Goal: Task Accomplishment & Management: Use online tool/utility

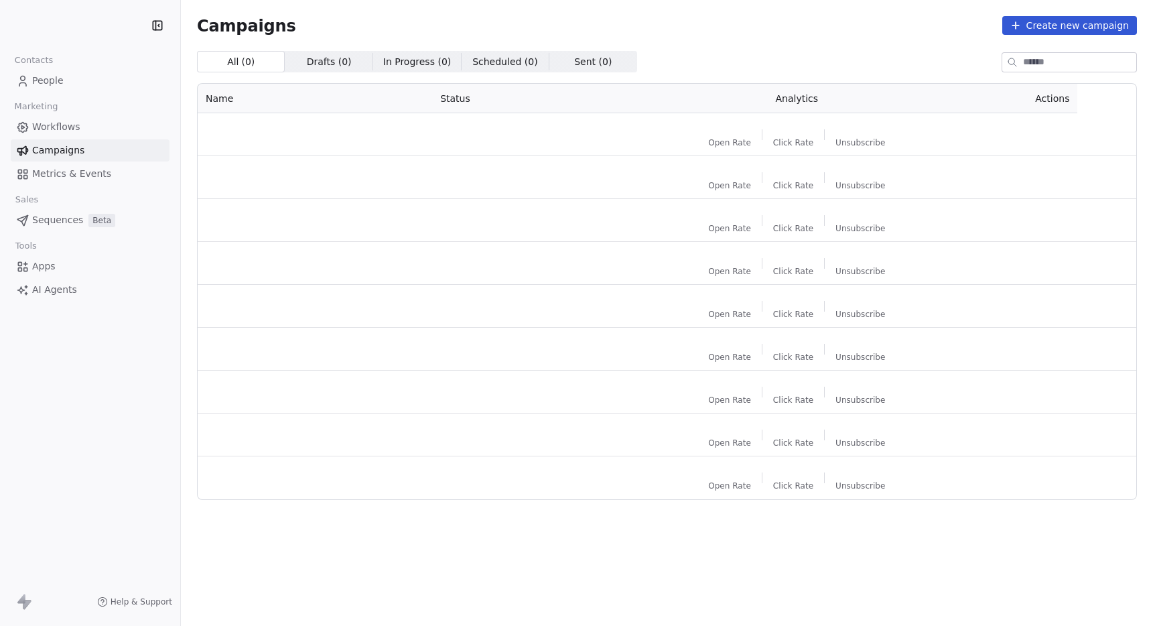
click at [697, 31] on div "Campaigns Create new campaign" at bounding box center [667, 25] width 940 height 19
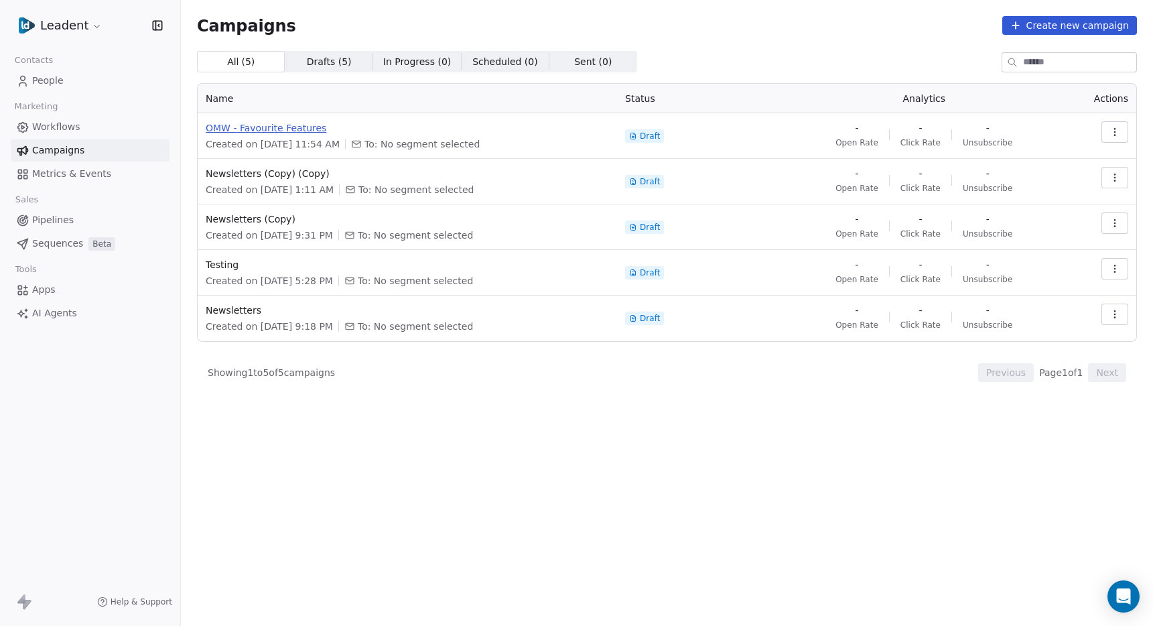
click at [298, 125] on span "OMW - Favourite Features" at bounding box center [407, 127] width 403 height 13
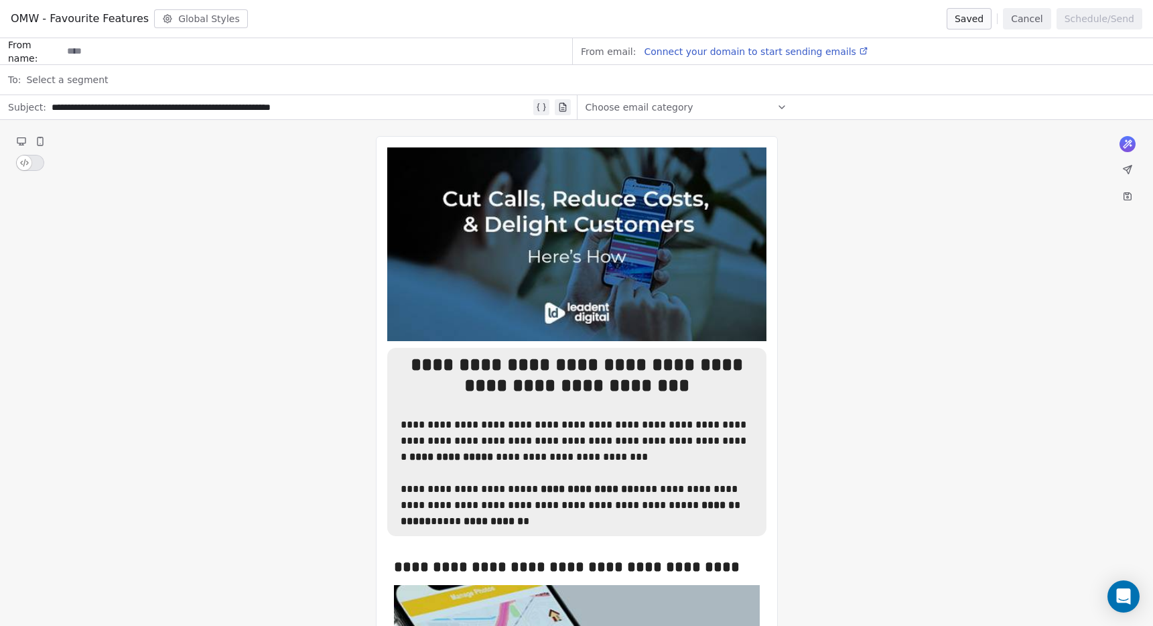
click at [81, 113] on div "**********" at bounding box center [291, 107] width 479 height 16
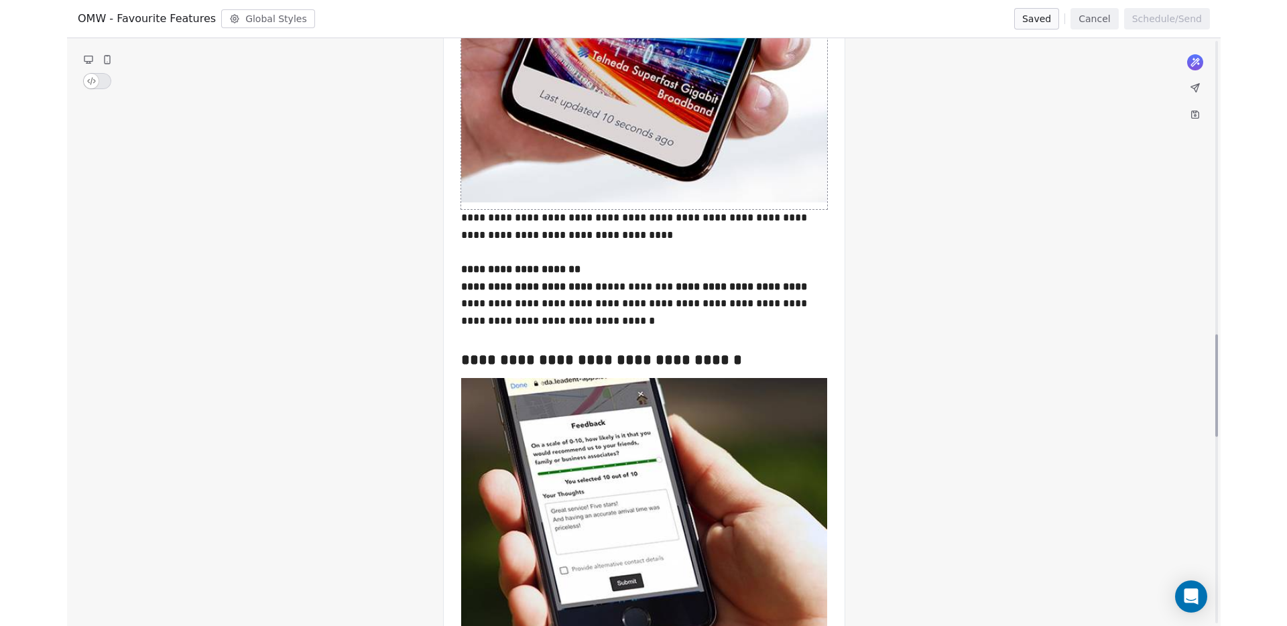
scroll to position [1801, 0]
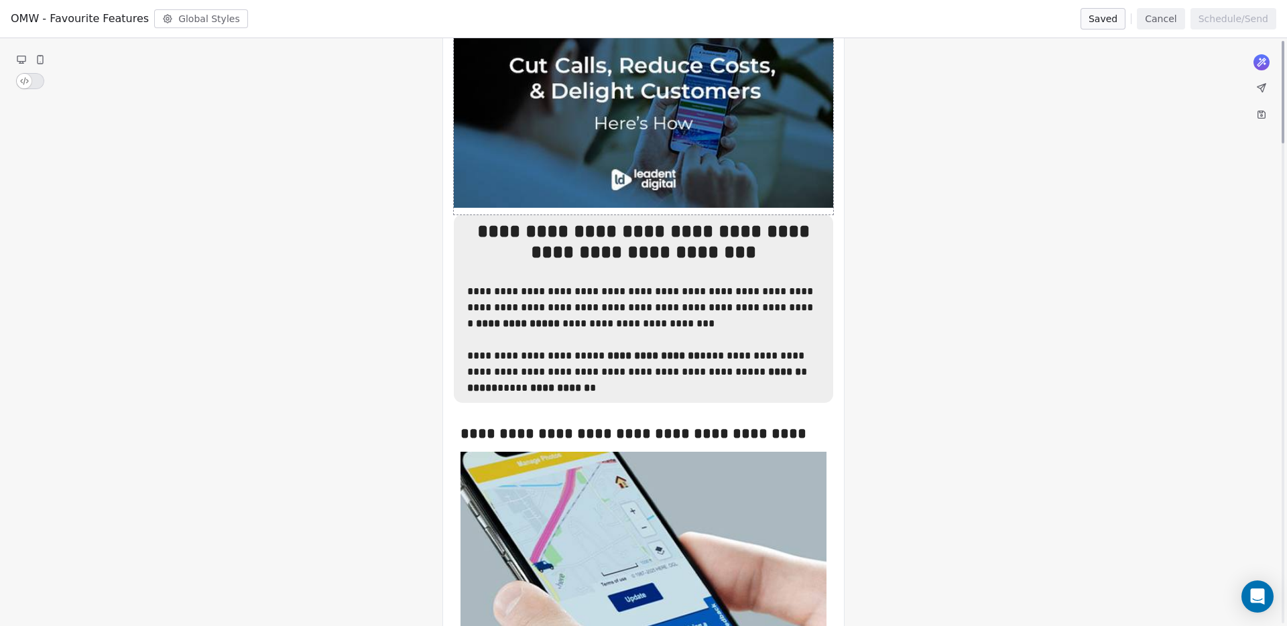
scroll to position [0, 0]
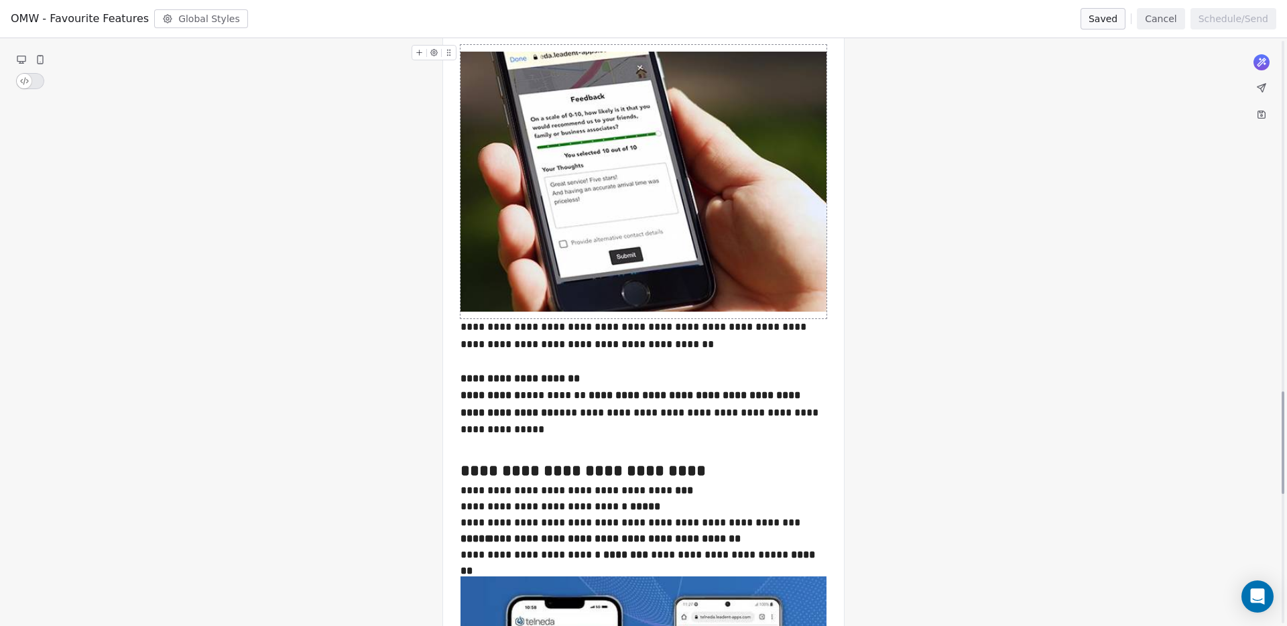
scroll to position [2268, 0]
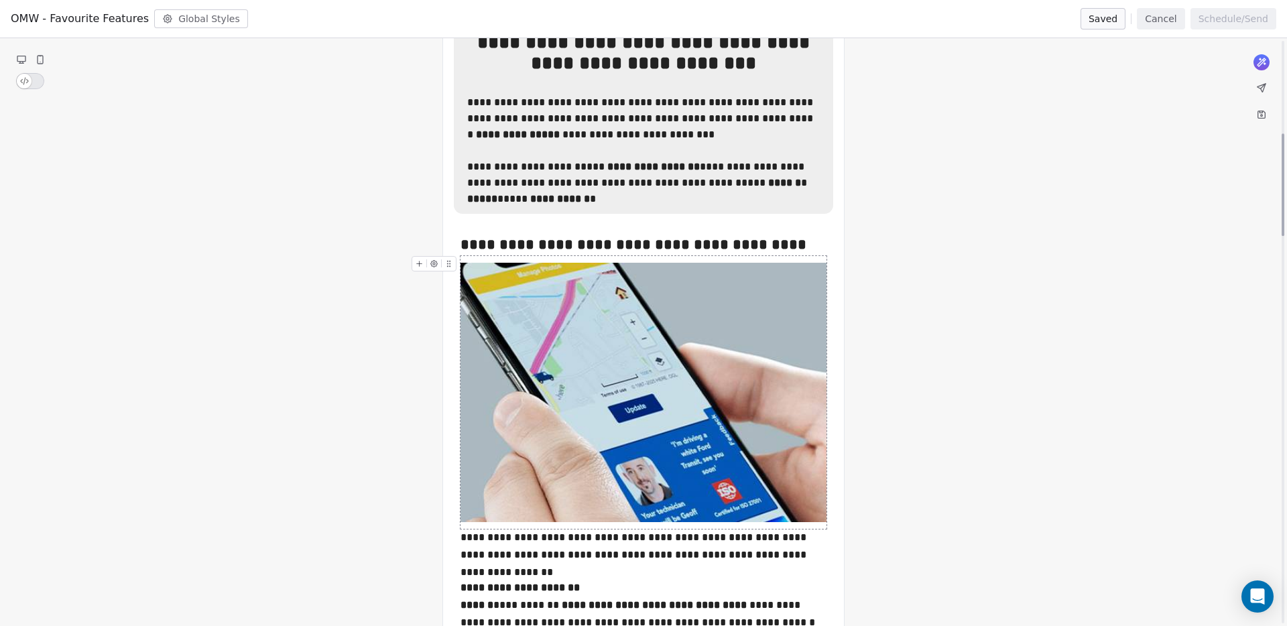
scroll to position [0, 0]
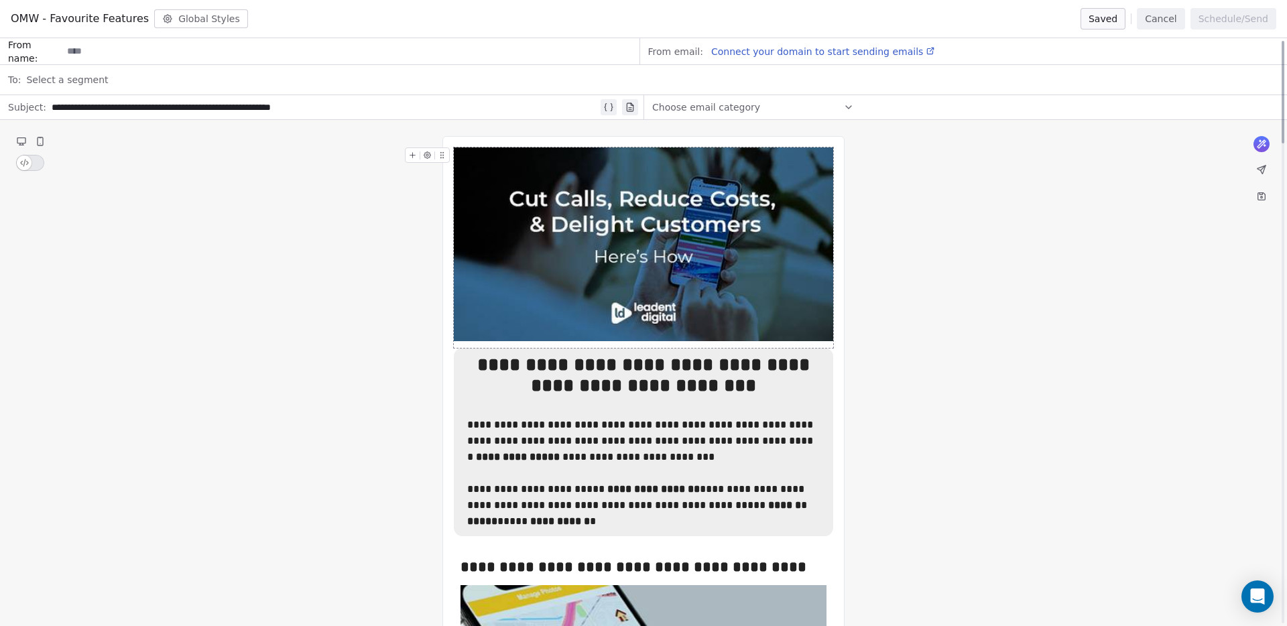
drag, startPoint x: 966, startPoint y: 247, endPoint x: 941, endPoint y: 245, distance: 24.9
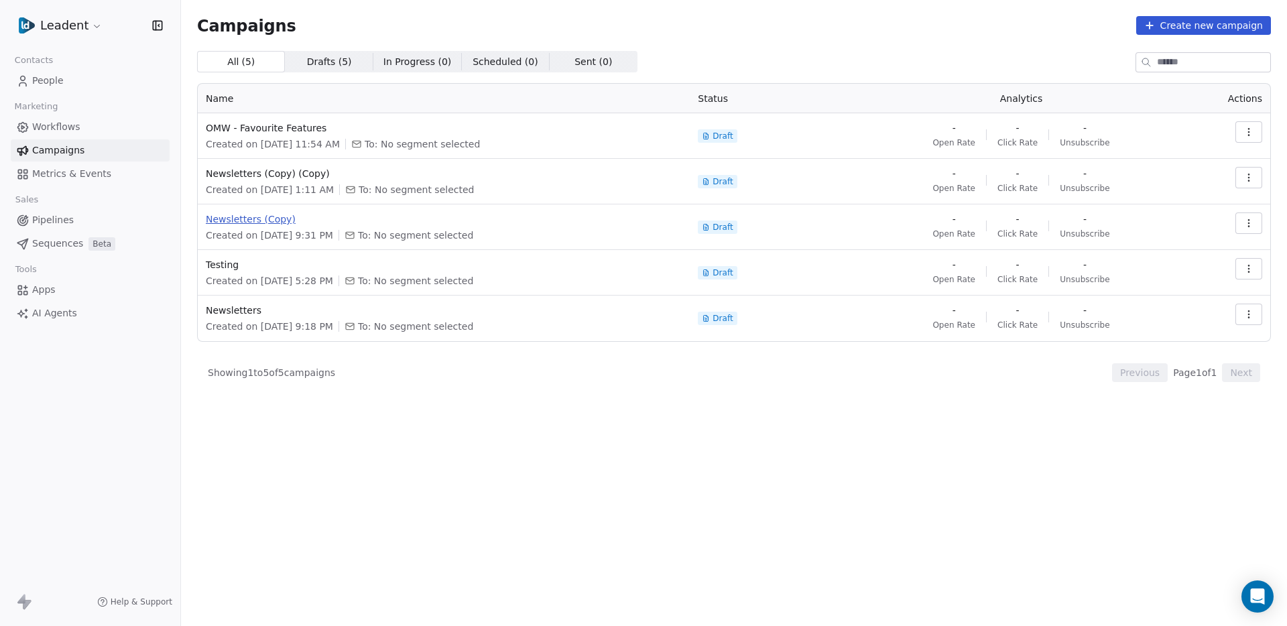
click at [267, 218] on span "Newsletters (Copy)" at bounding box center [444, 218] width 476 height 13
click at [271, 175] on span "Newsletters (Copy) (Copy)" at bounding box center [444, 173] width 476 height 13
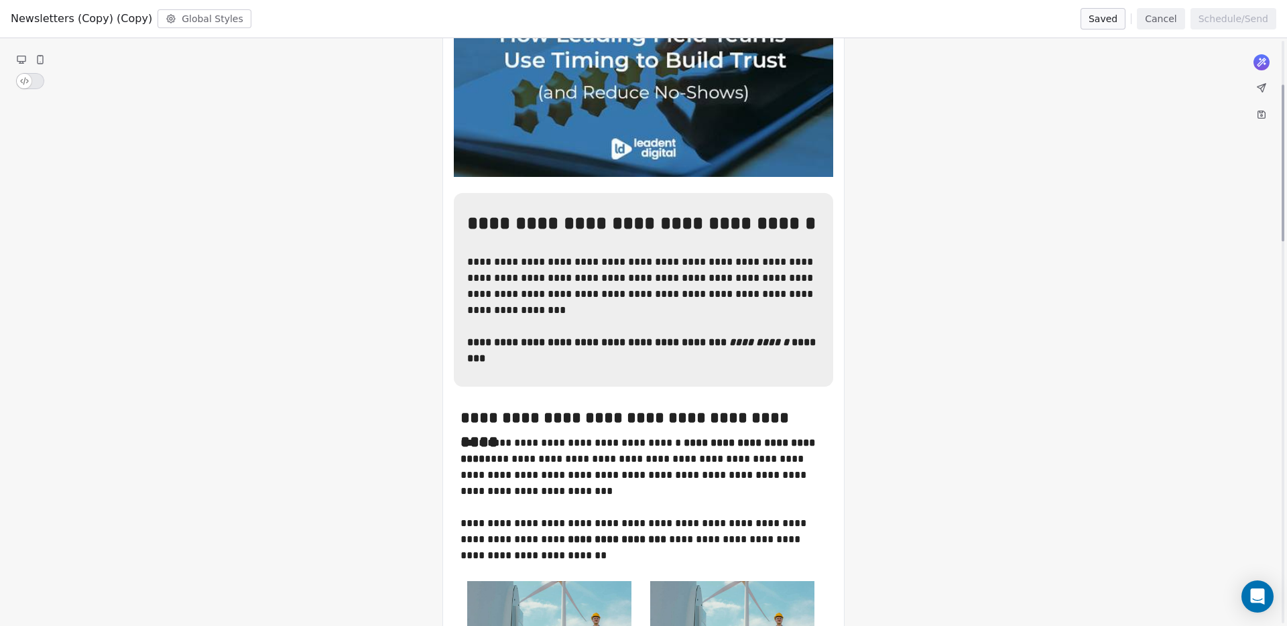
scroll to position [380, 0]
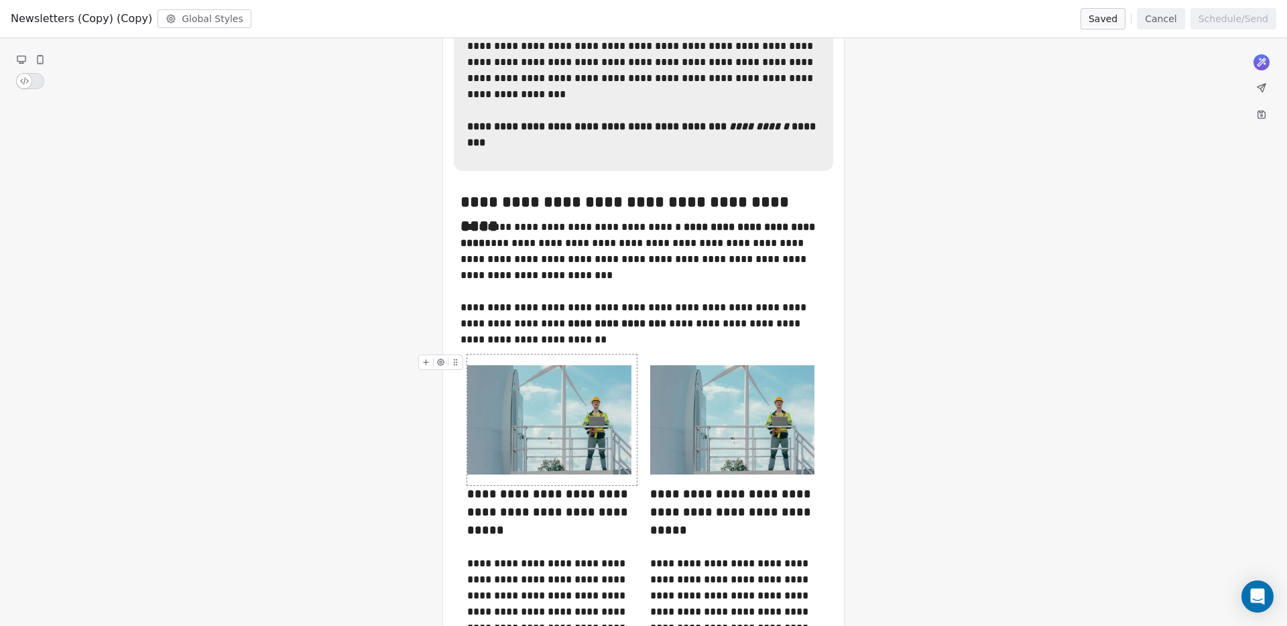
click at [742, 428] on img at bounding box center [732, 419] width 164 height 109
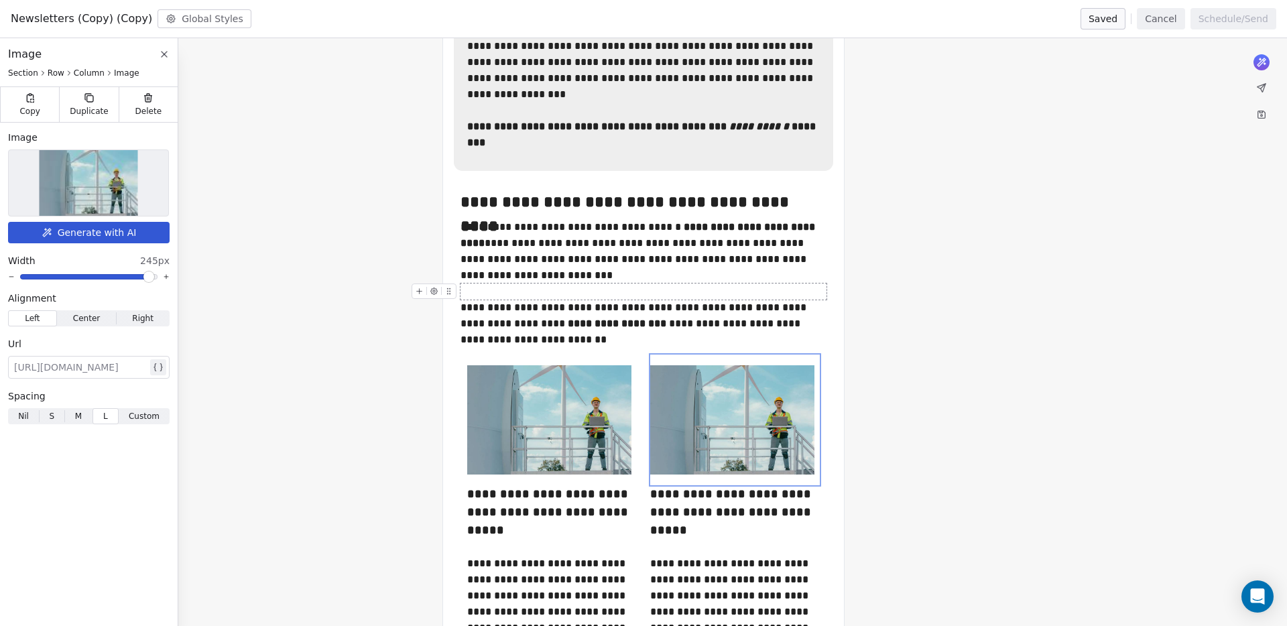
click at [97, 173] on img at bounding box center [89, 183] width 99 height 66
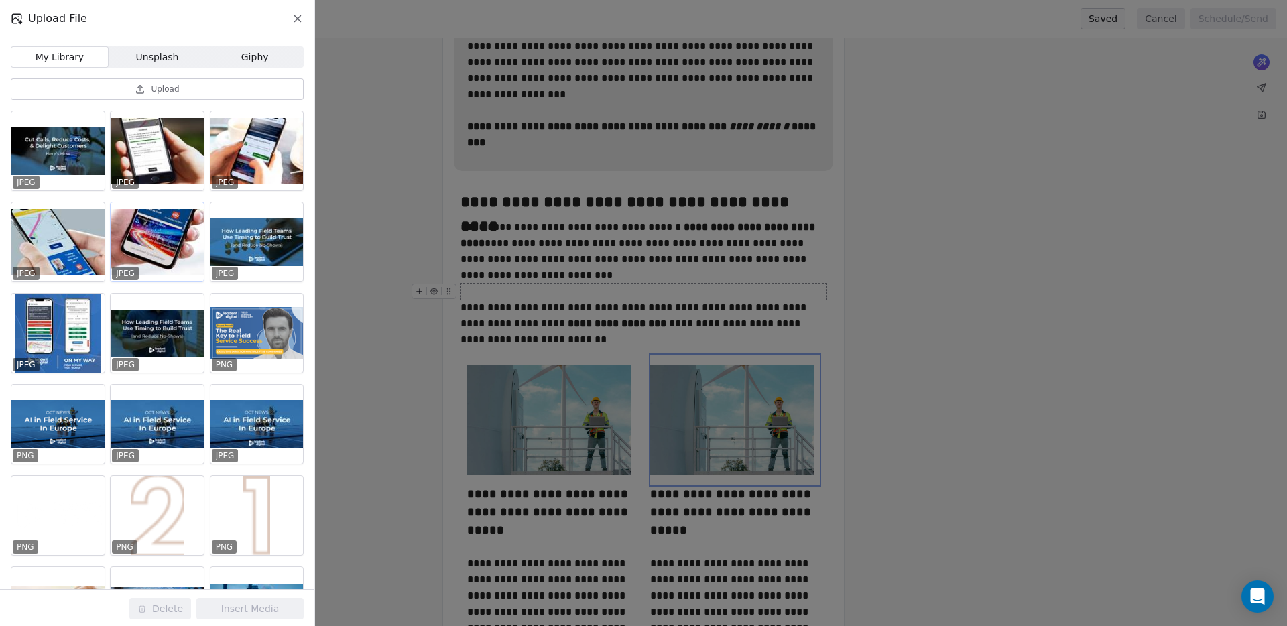
click at [185, 249] on div at bounding box center [157, 241] width 93 height 79
click at [266, 608] on button "Insert Media" at bounding box center [249, 608] width 107 height 21
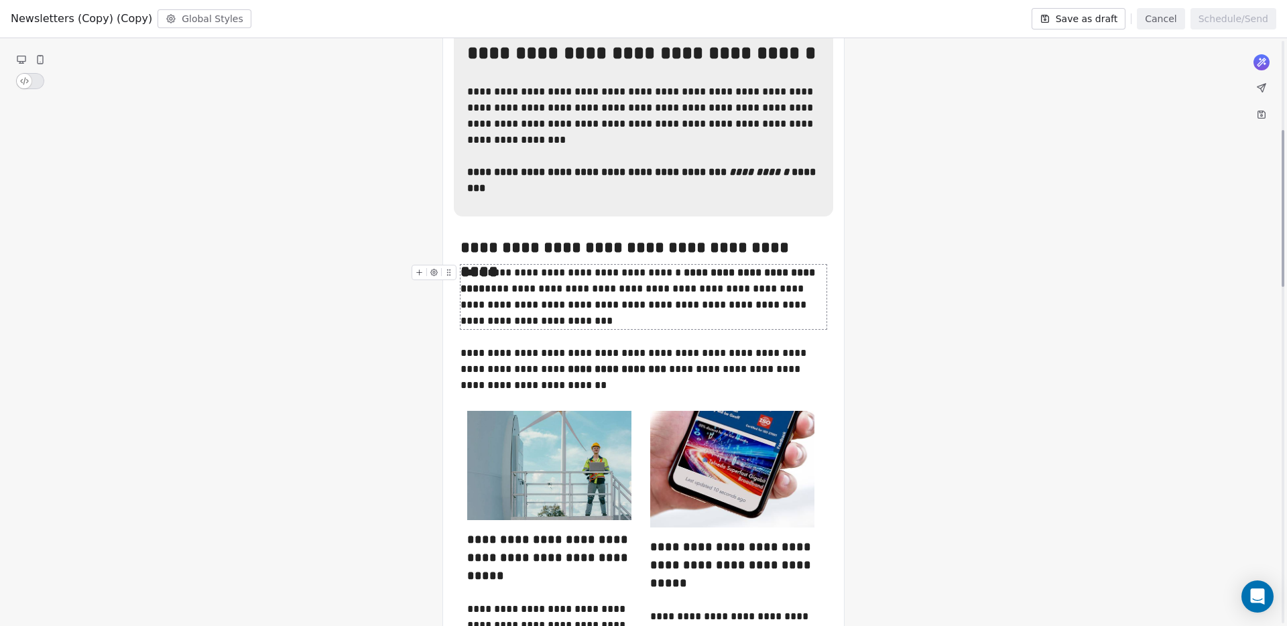
scroll to position [550, 0]
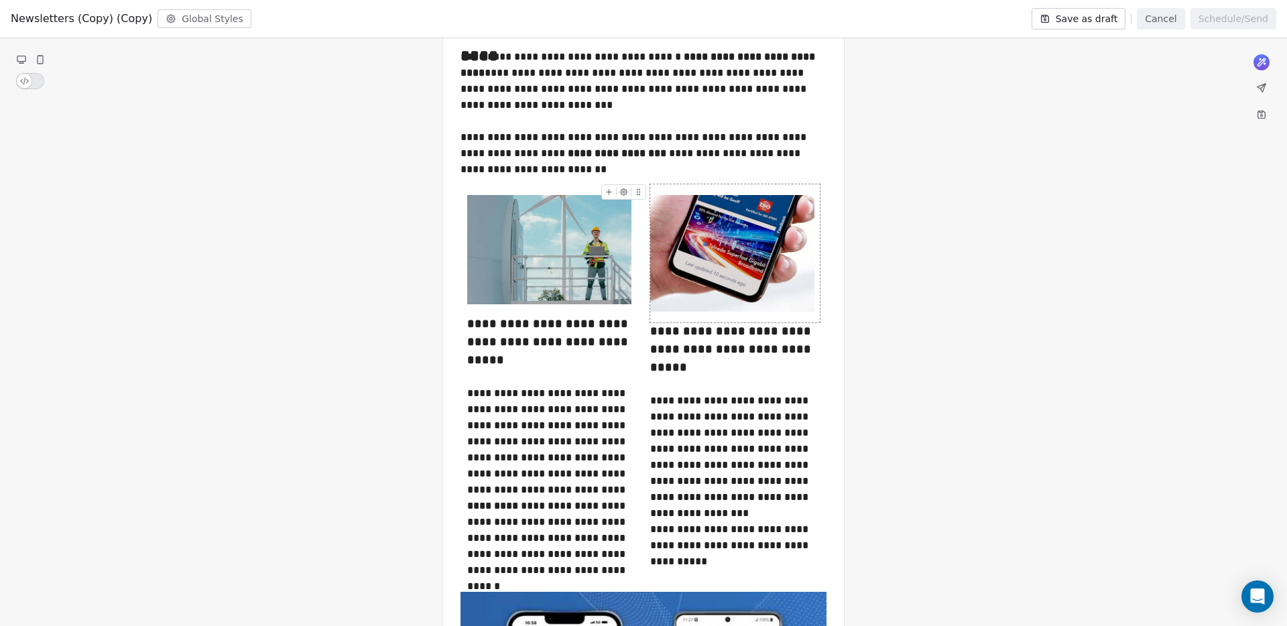
click at [739, 273] on img at bounding box center [732, 253] width 164 height 117
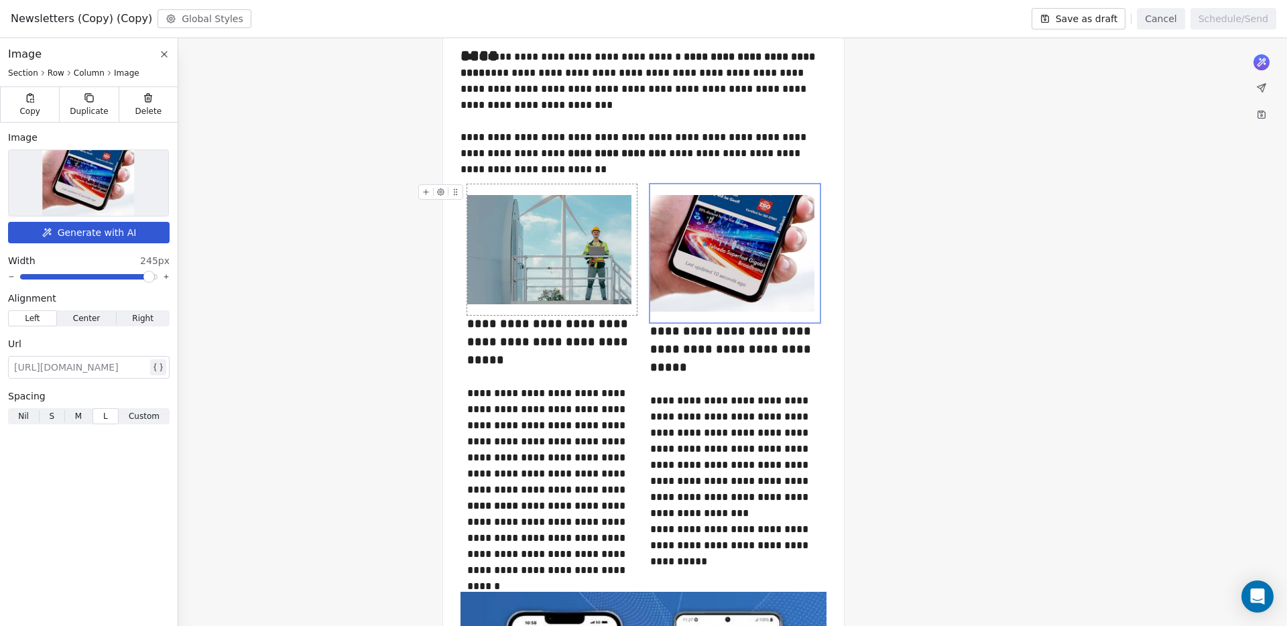
click at [103, 187] on img at bounding box center [88, 183] width 92 height 66
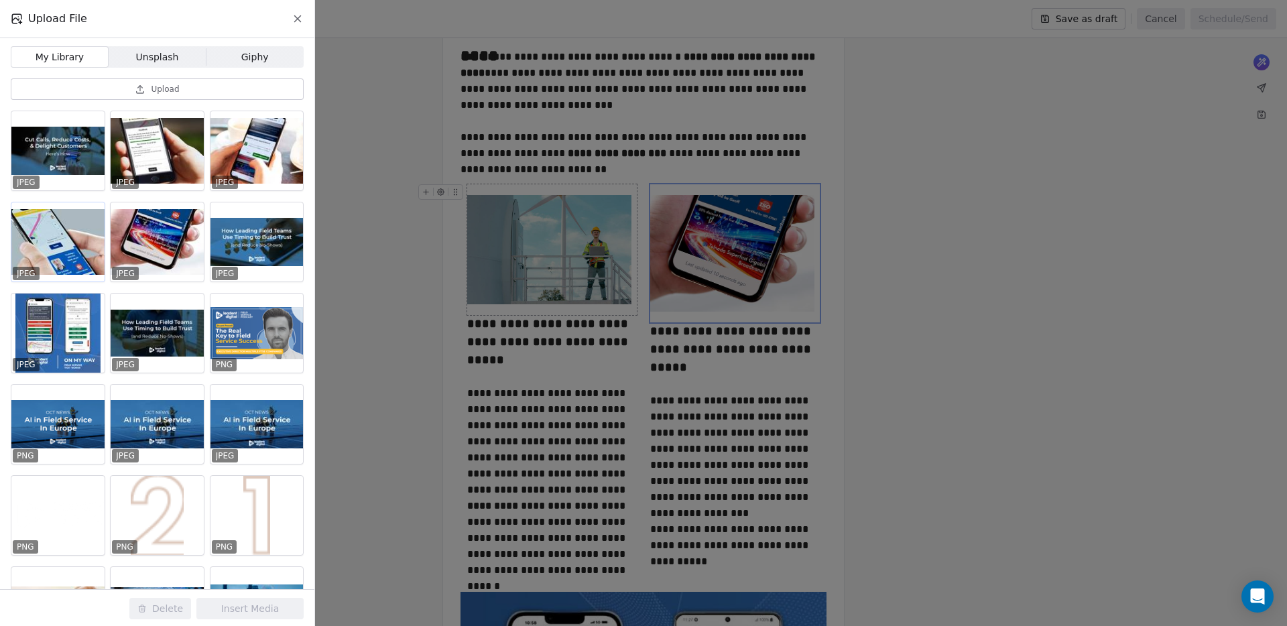
click at [78, 243] on div at bounding box center [57, 241] width 93 height 79
click at [254, 611] on button "Insert Media" at bounding box center [249, 608] width 107 height 21
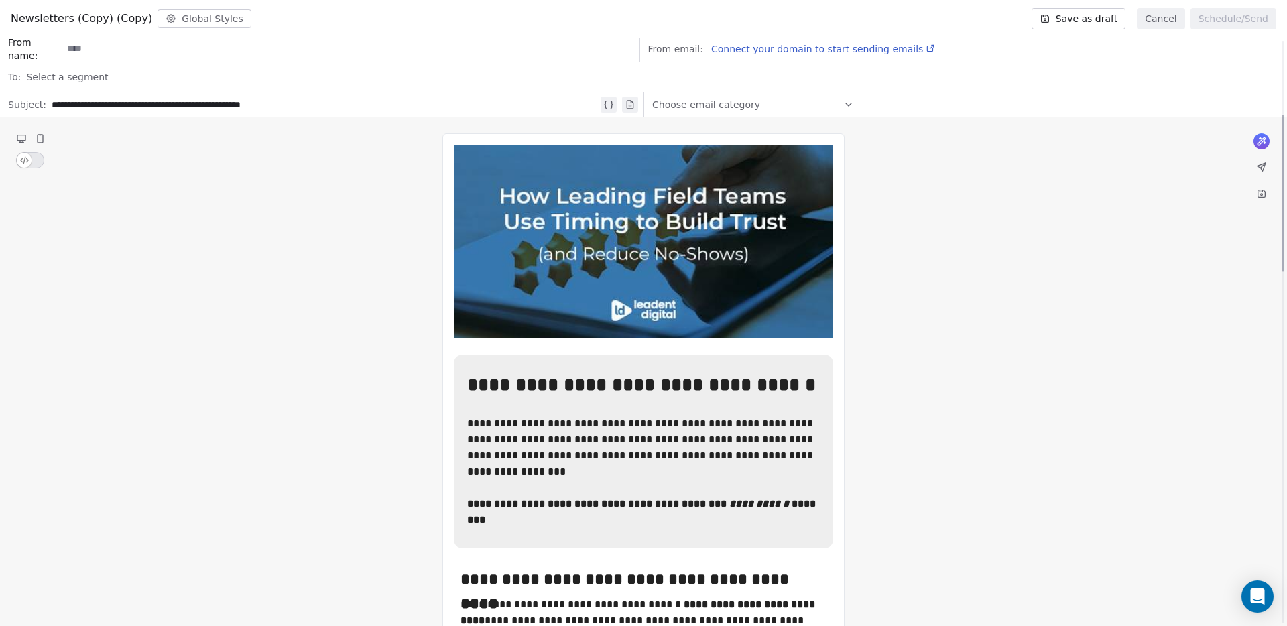
scroll to position [0, 0]
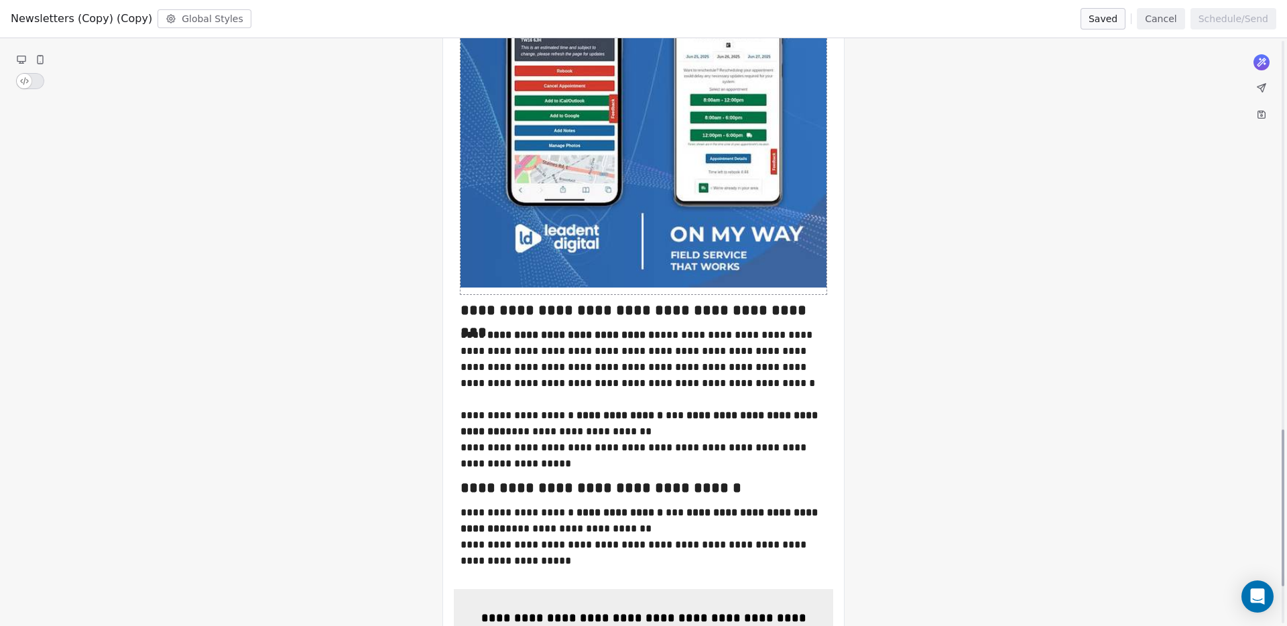
scroll to position [1458, 0]
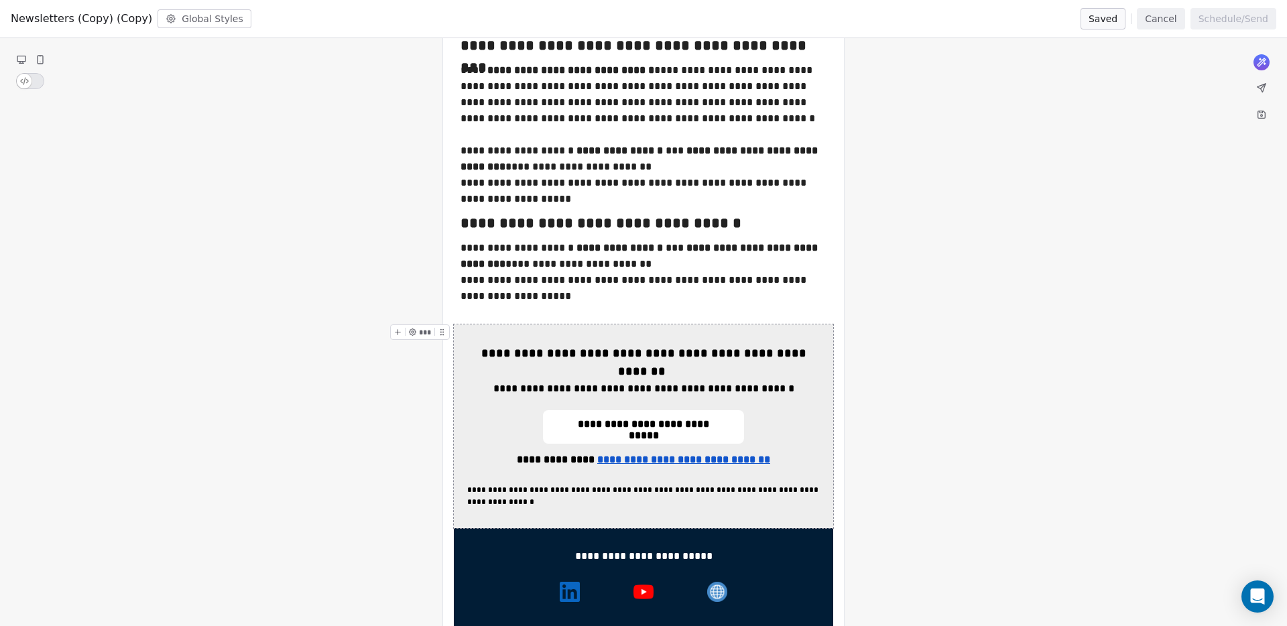
click at [398, 330] on icon at bounding box center [398, 331] width 0 height 5
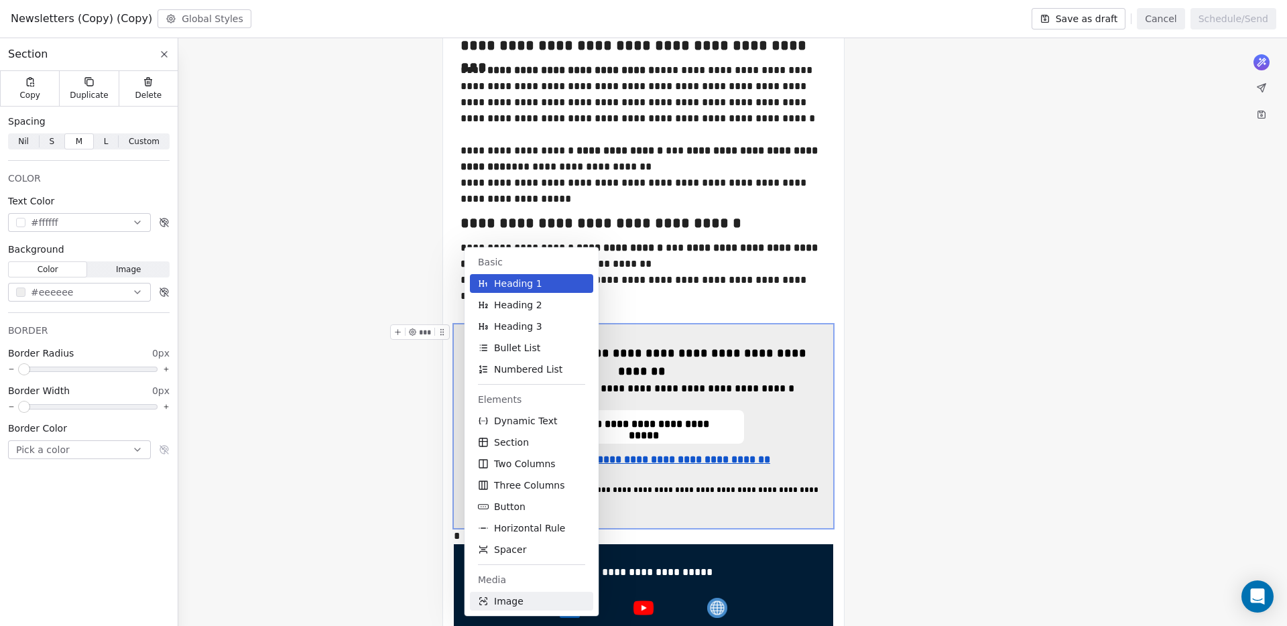
click at [515, 604] on span "Image" at bounding box center [508, 600] width 29 height 13
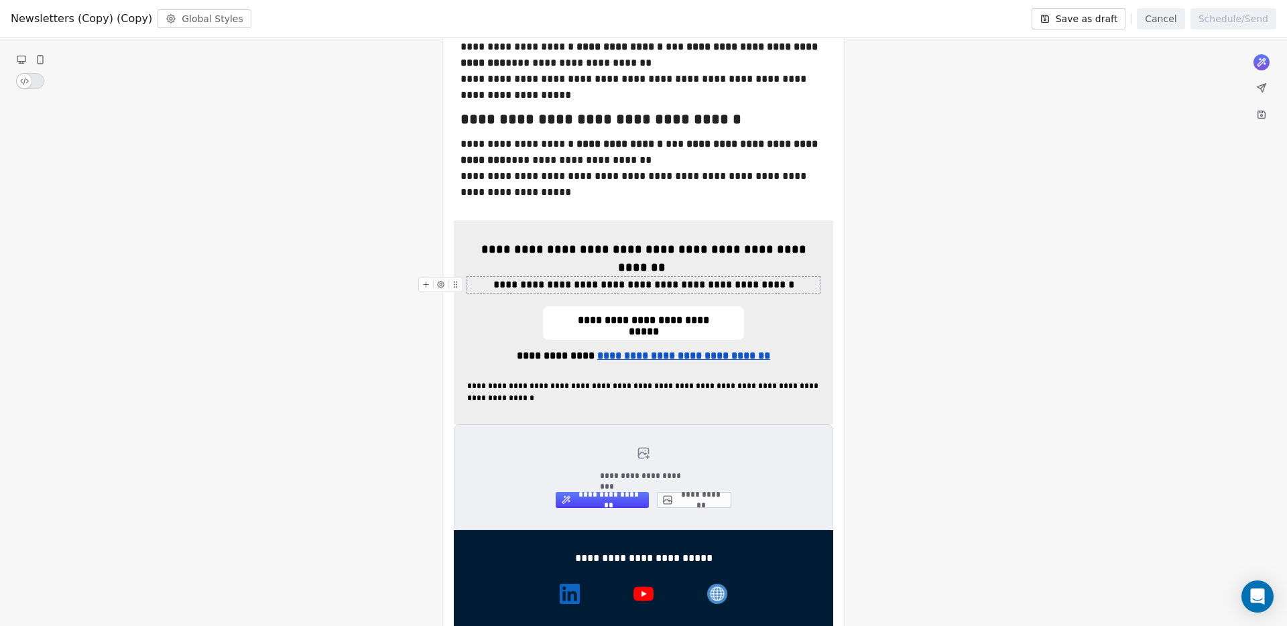
scroll to position [1631, 0]
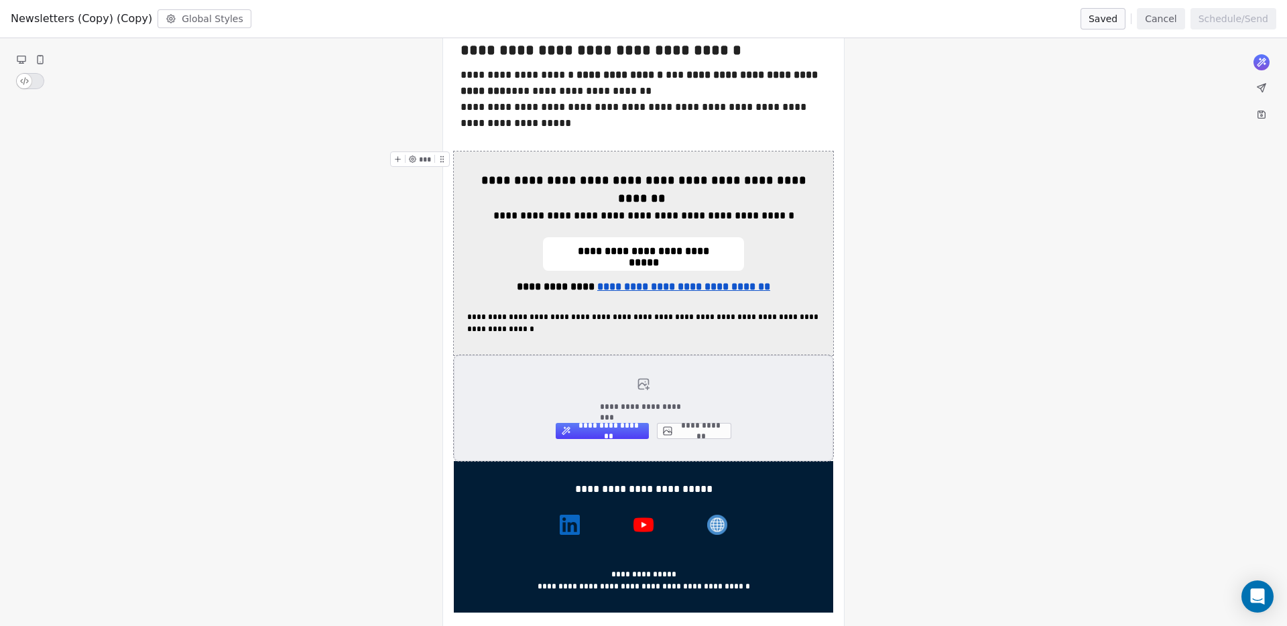
click at [704, 423] on button "**********" at bounding box center [694, 431] width 74 height 16
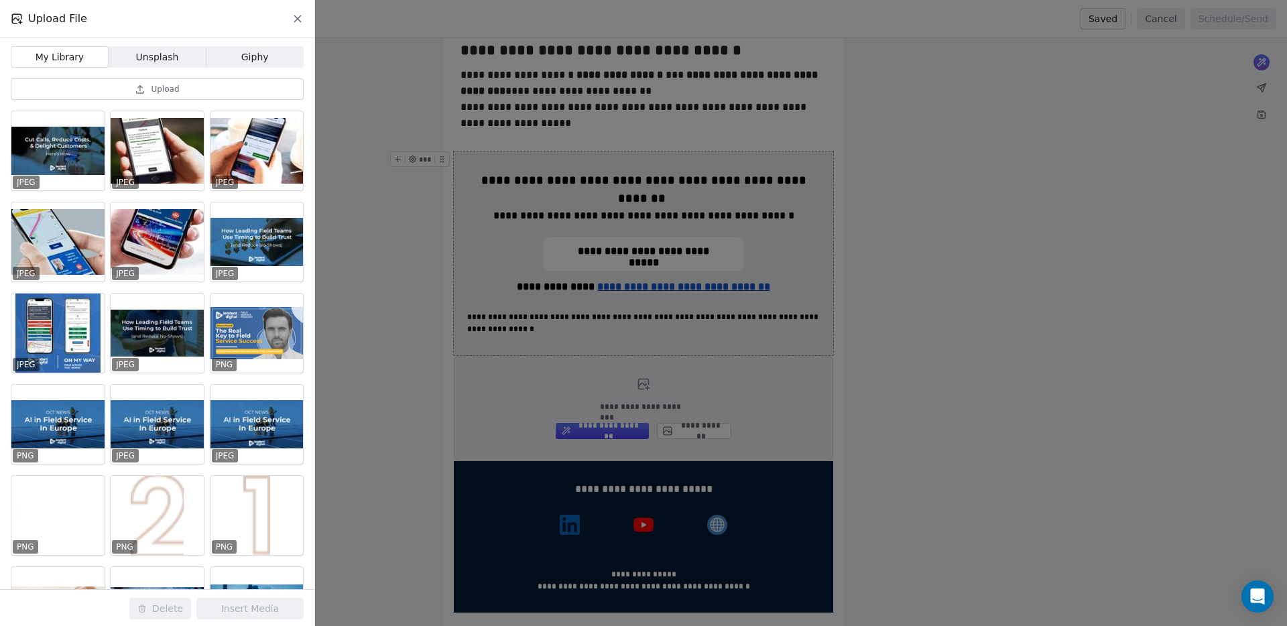
click at [149, 92] on button "Upload" at bounding box center [157, 88] width 293 height 21
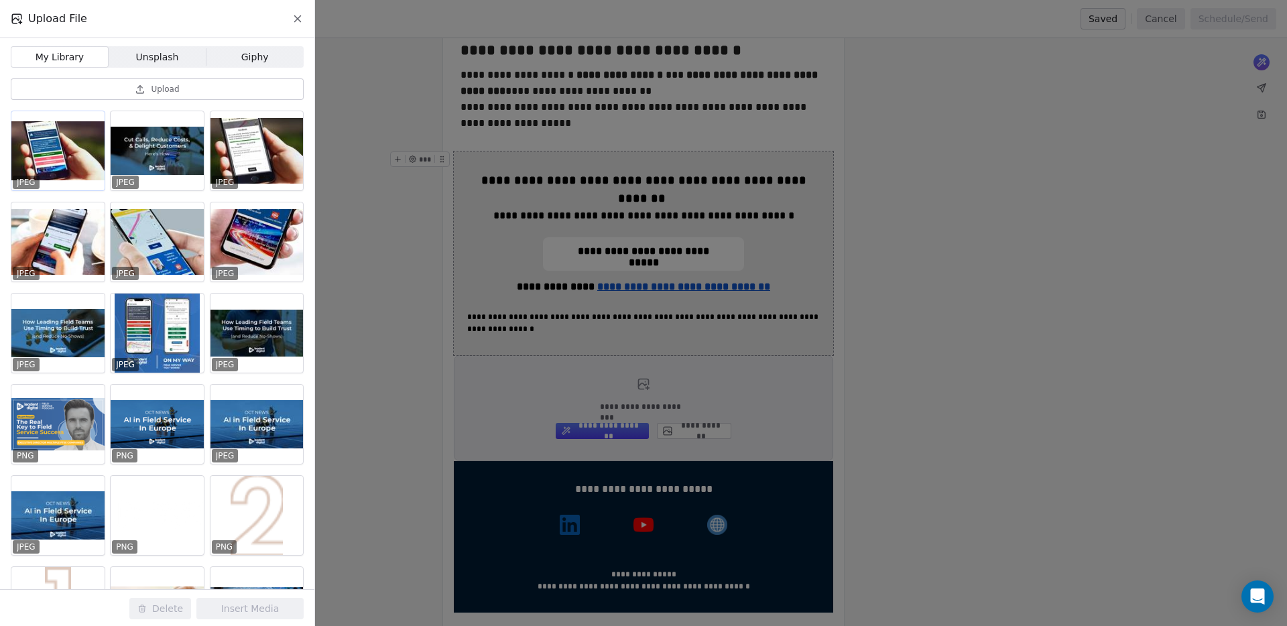
click at [92, 155] on div at bounding box center [57, 150] width 93 height 79
click at [262, 609] on button "Insert Media" at bounding box center [249, 608] width 107 height 21
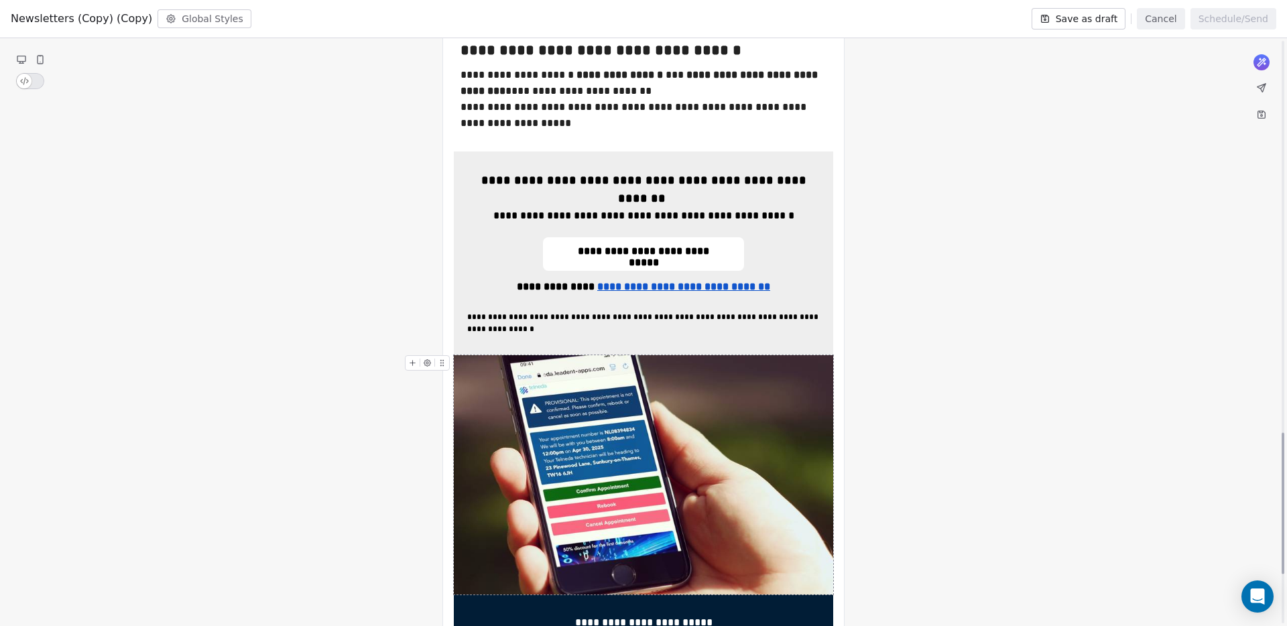
click at [737, 389] on img at bounding box center [643, 475] width 379 height 240
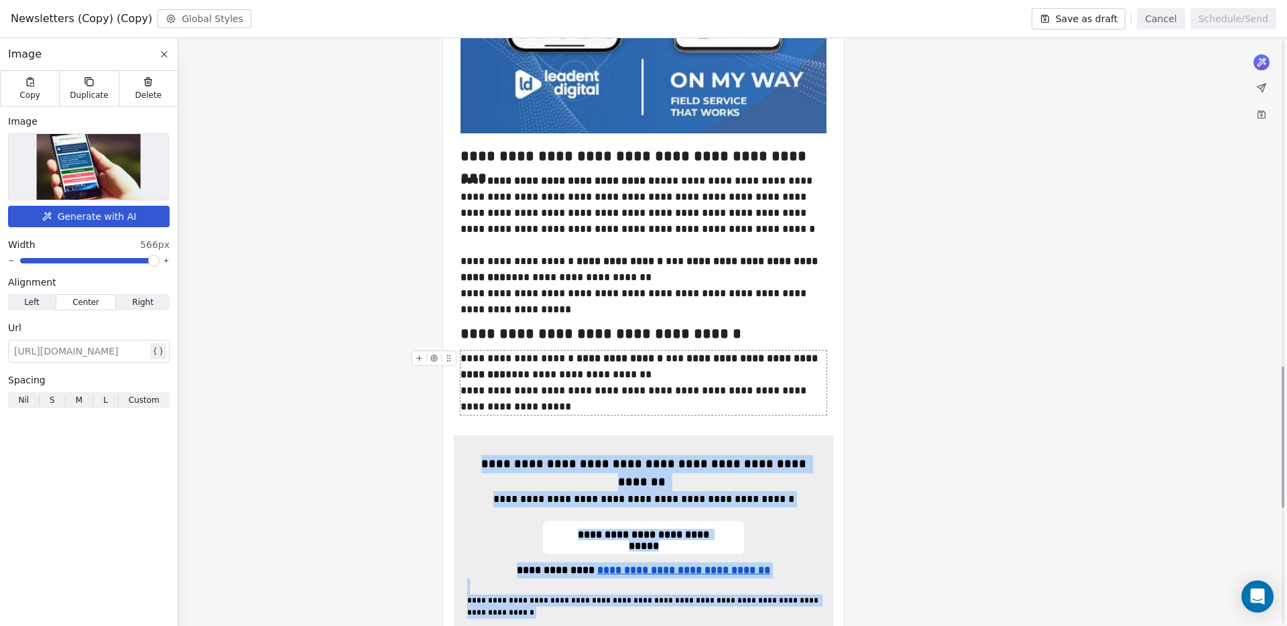
scroll to position [1401, 0]
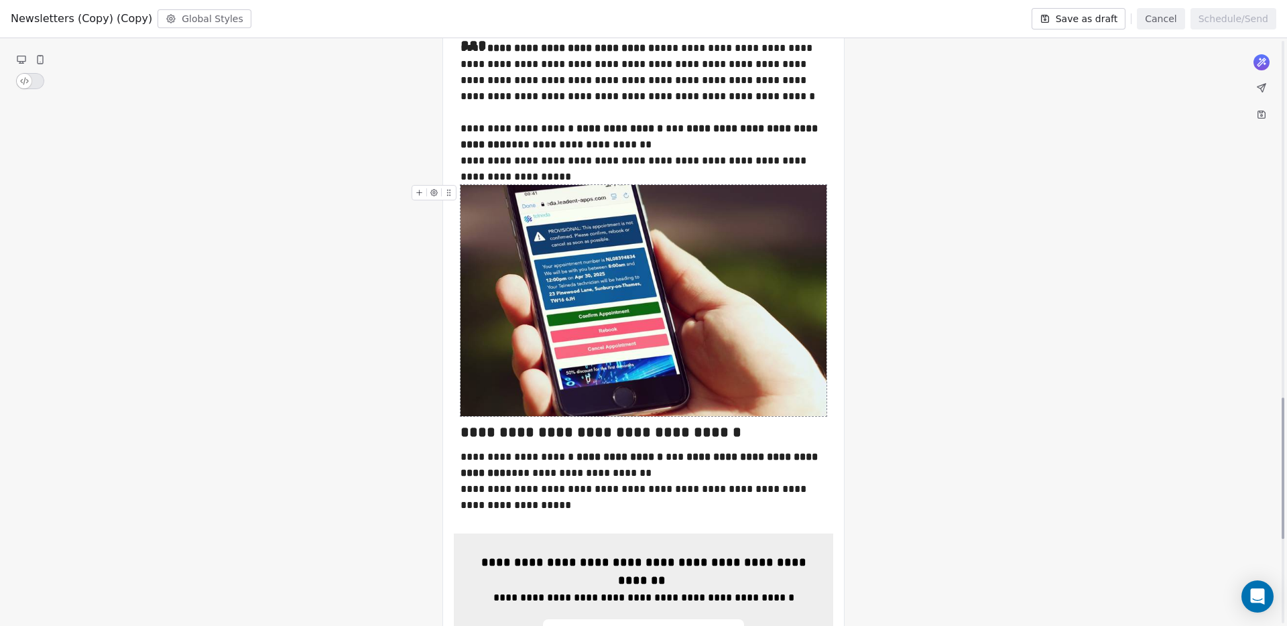
scroll to position [1636, 0]
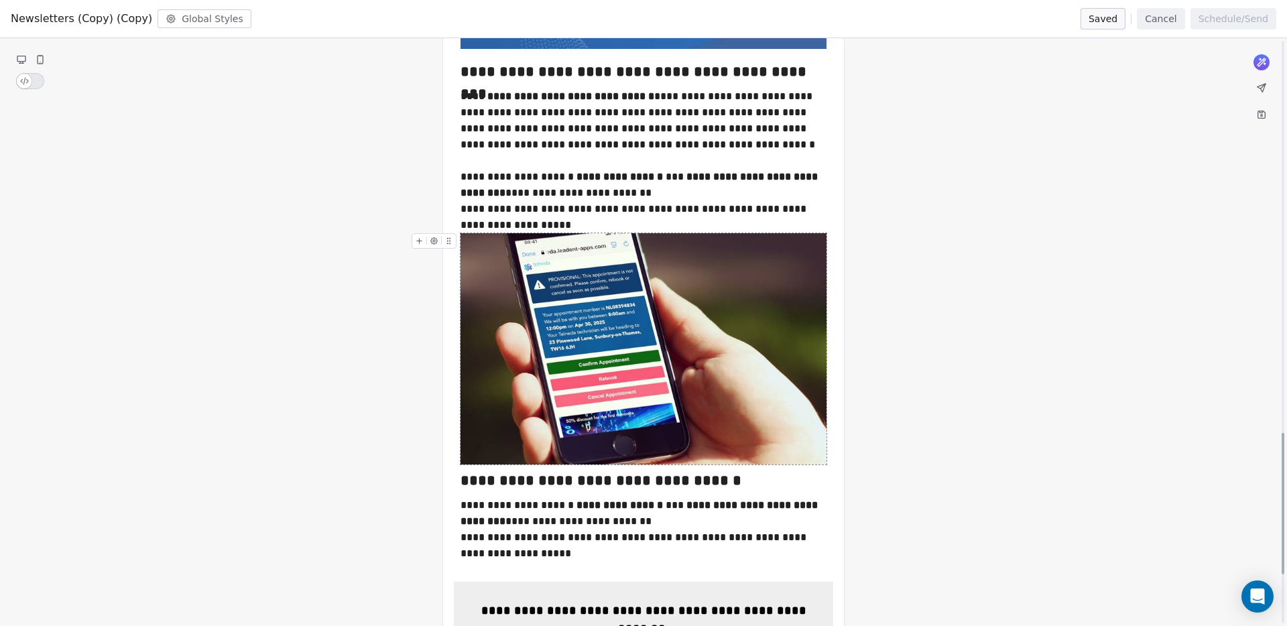
scroll to position [1626, 0]
